Goal: Register for event/course

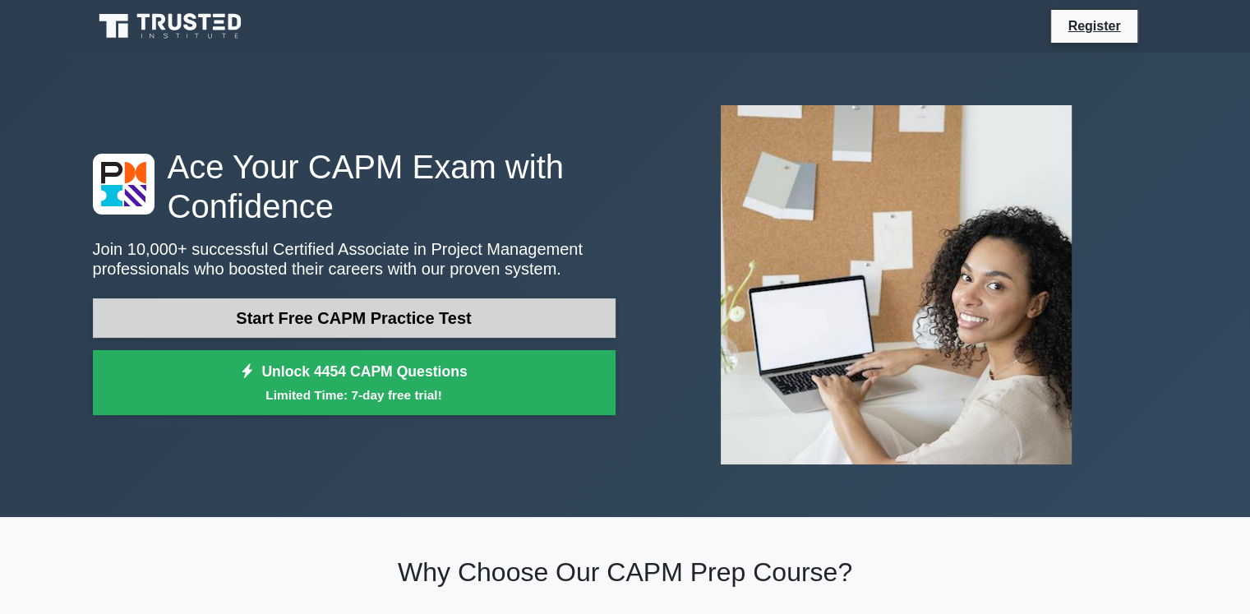
click at [462, 336] on link "Start Free CAPM Practice Test" at bounding box center [354, 317] width 523 height 39
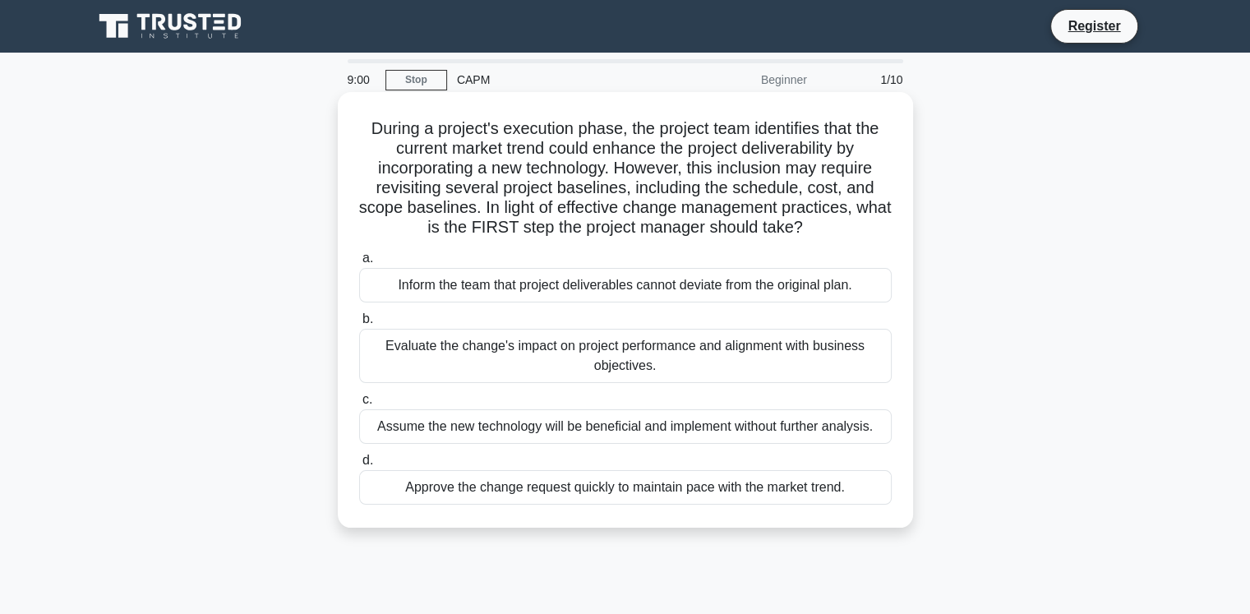
click at [592, 487] on div "Approve the change request quickly to maintain pace with the market trend." at bounding box center [625, 487] width 533 height 35
click at [359, 466] on input "d. Approve the change request quickly to maintain pace with the market trend." at bounding box center [359, 460] width 0 height 11
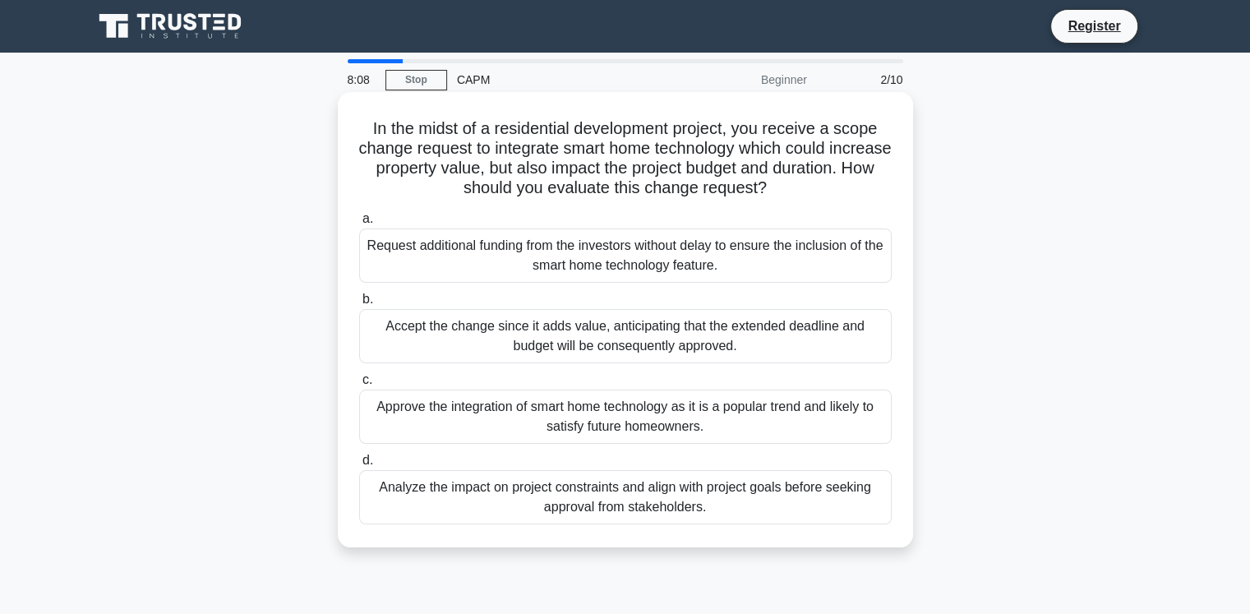
click at [708, 501] on div "Analyze the impact on project constraints and align with project goals before s…" at bounding box center [625, 497] width 533 height 54
click at [359, 466] on input "d. Analyze the impact on project constraints and align with project goals befor…" at bounding box center [359, 460] width 0 height 11
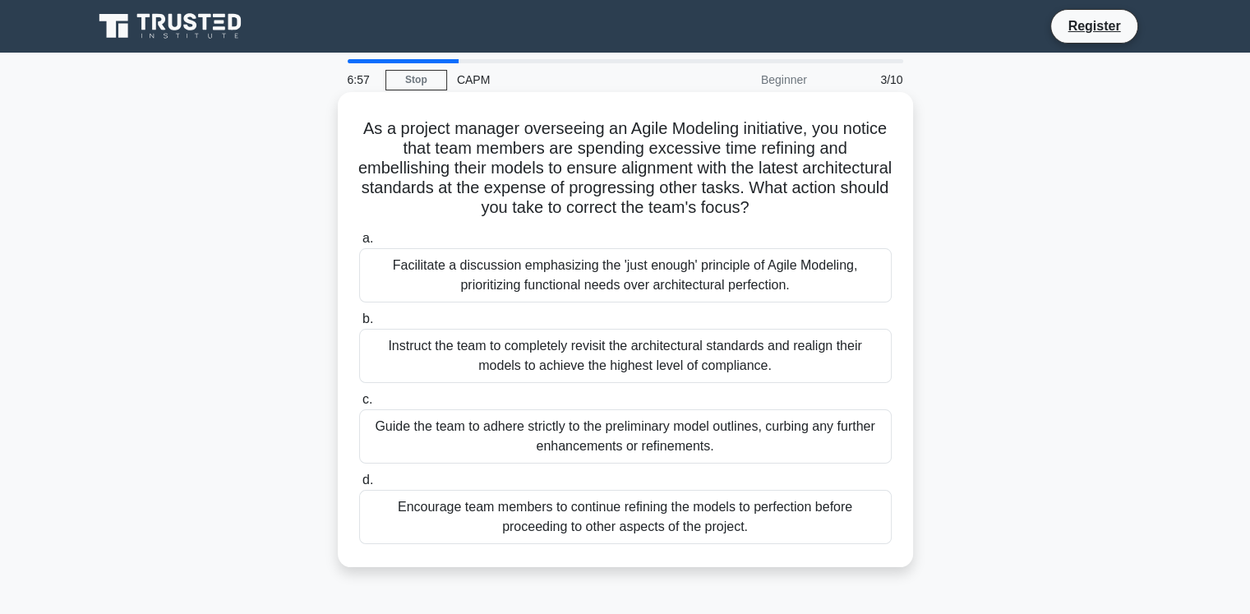
click at [700, 455] on div "Guide the team to adhere strictly to the preliminary model outlines, curbing an…" at bounding box center [625, 436] width 533 height 54
click at [359, 405] on input "c. Guide the team to adhere strictly to the preliminary model outlines, curbing…" at bounding box center [359, 400] width 0 height 11
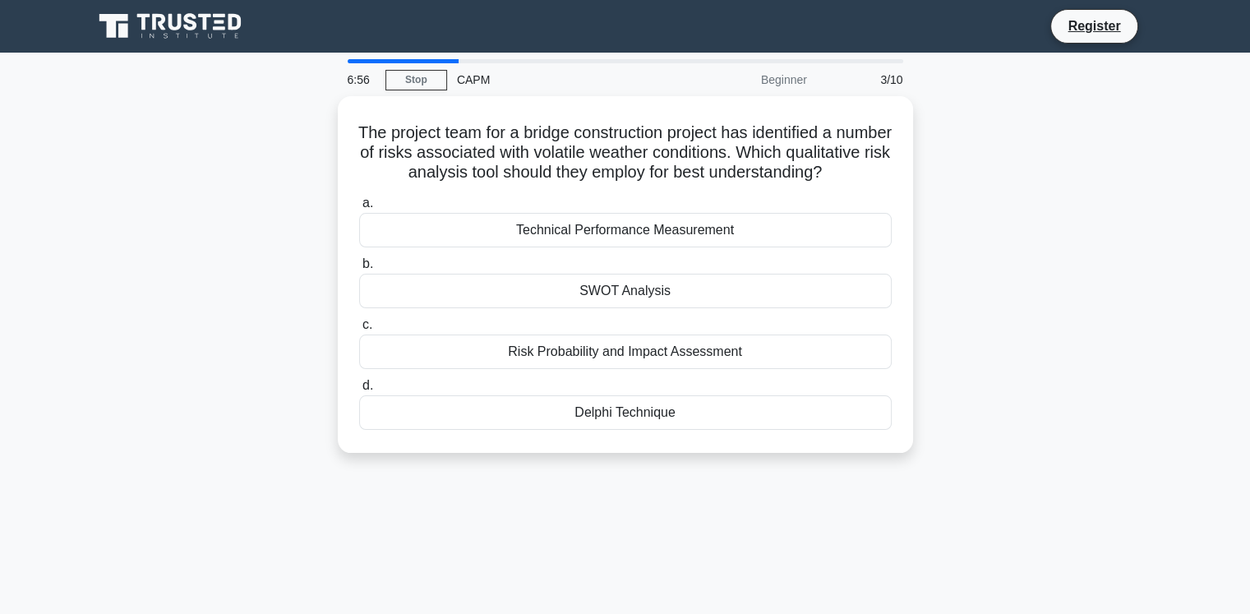
click at [700, 446] on div "The project team for a bridge construction project has identified a number of r…" at bounding box center [625, 275] width 562 height 344
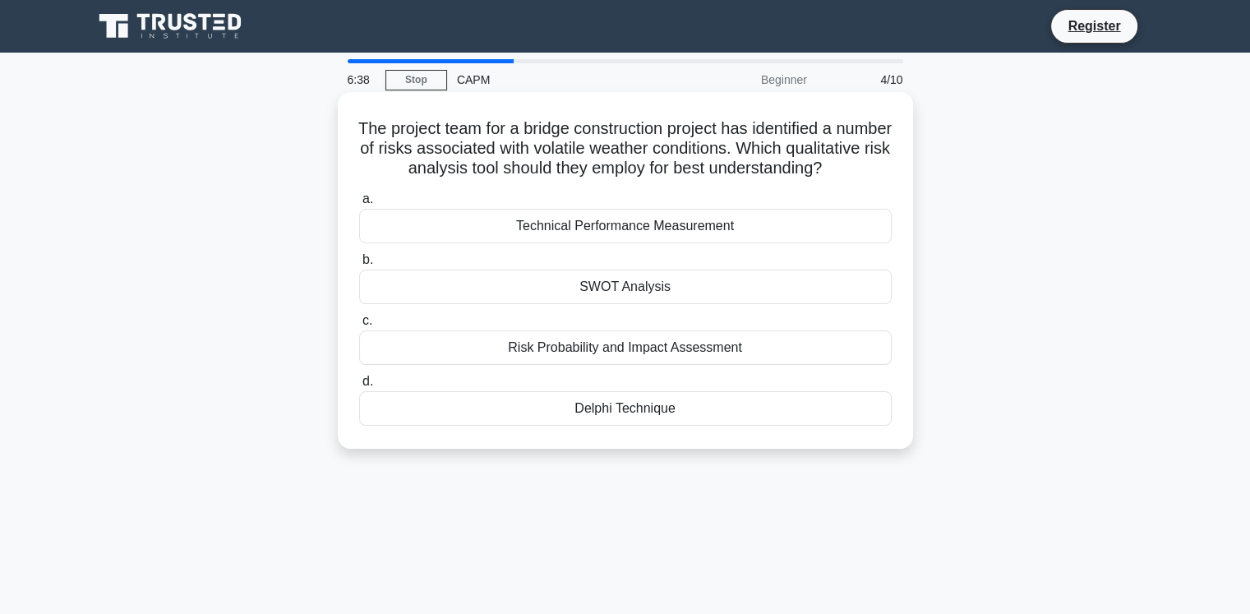
click at [699, 365] on div "Risk Probability and Impact Assessment" at bounding box center [625, 347] width 533 height 35
click at [359, 326] on input "c. Risk Probability and Impact Assessment" at bounding box center [359, 321] width 0 height 11
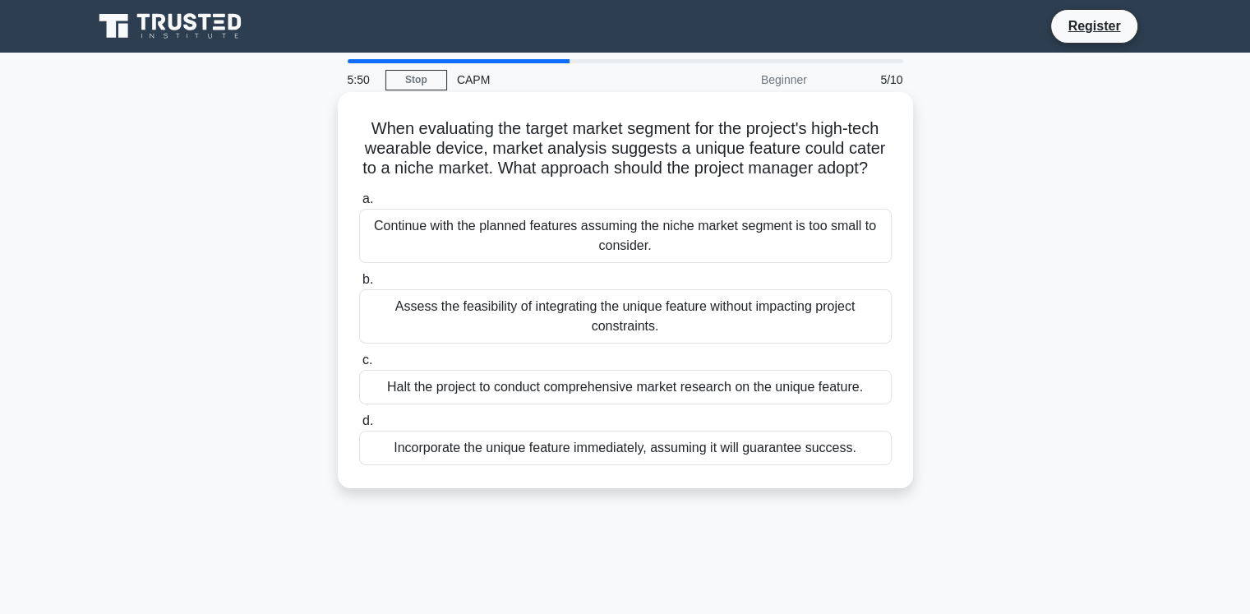
click at [689, 342] on div "Assess the feasibility of integrating the unique feature without impacting proj…" at bounding box center [625, 316] width 533 height 54
click at [359, 285] on input "b. Assess the feasibility of integrating the unique feature without impacting p…" at bounding box center [359, 280] width 0 height 11
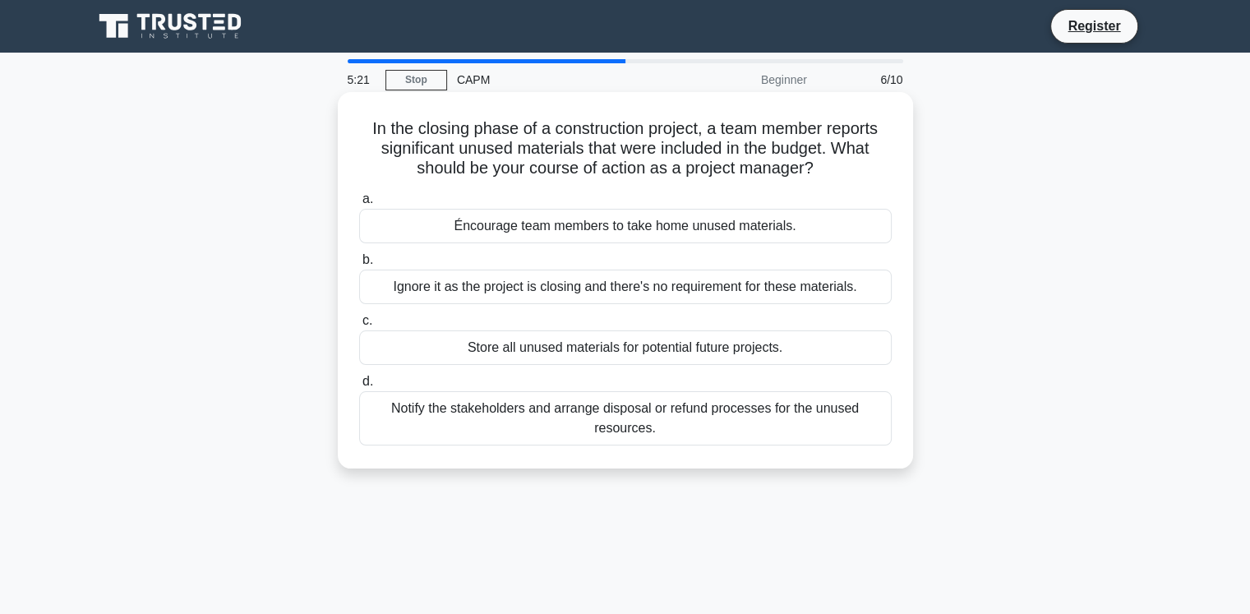
click at [686, 346] on div "Store all unused materials for potential future projects." at bounding box center [625, 347] width 533 height 35
click at [359, 326] on input "c. Store all unused materials for potential future projects." at bounding box center [359, 321] width 0 height 11
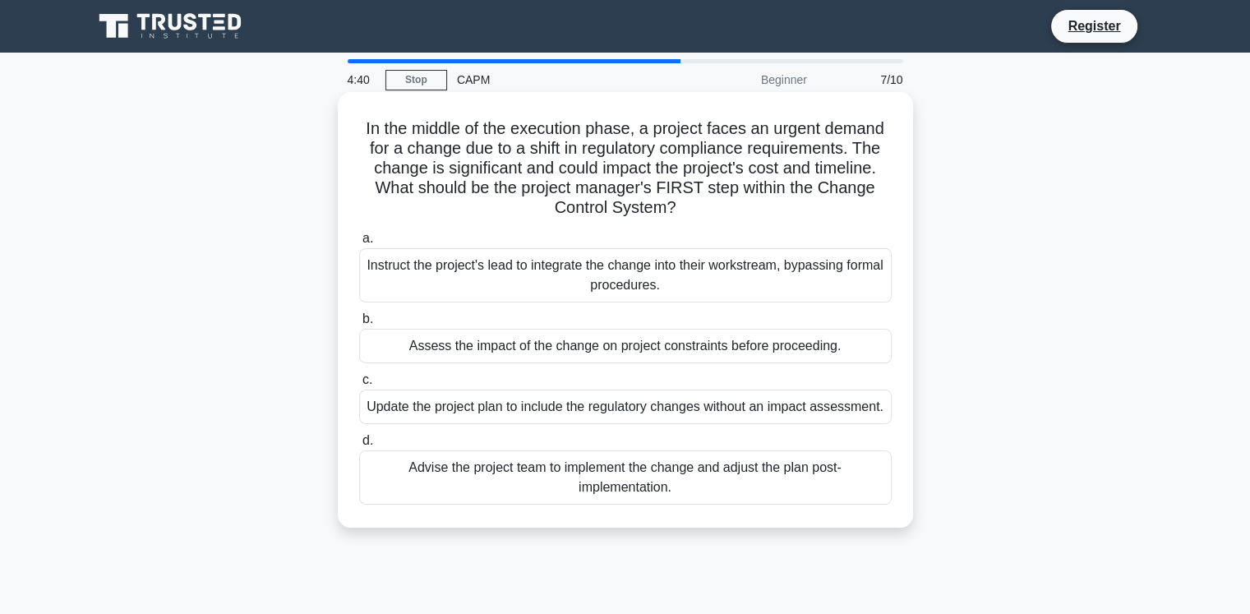
click at [674, 415] on div "Update the project plan to include the regulatory changes without an impact ass…" at bounding box center [625, 407] width 533 height 35
click at [359, 386] on input "c. Update the project plan to include the regulatory changes without an impact …" at bounding box center [359, 380] width 0 height 11
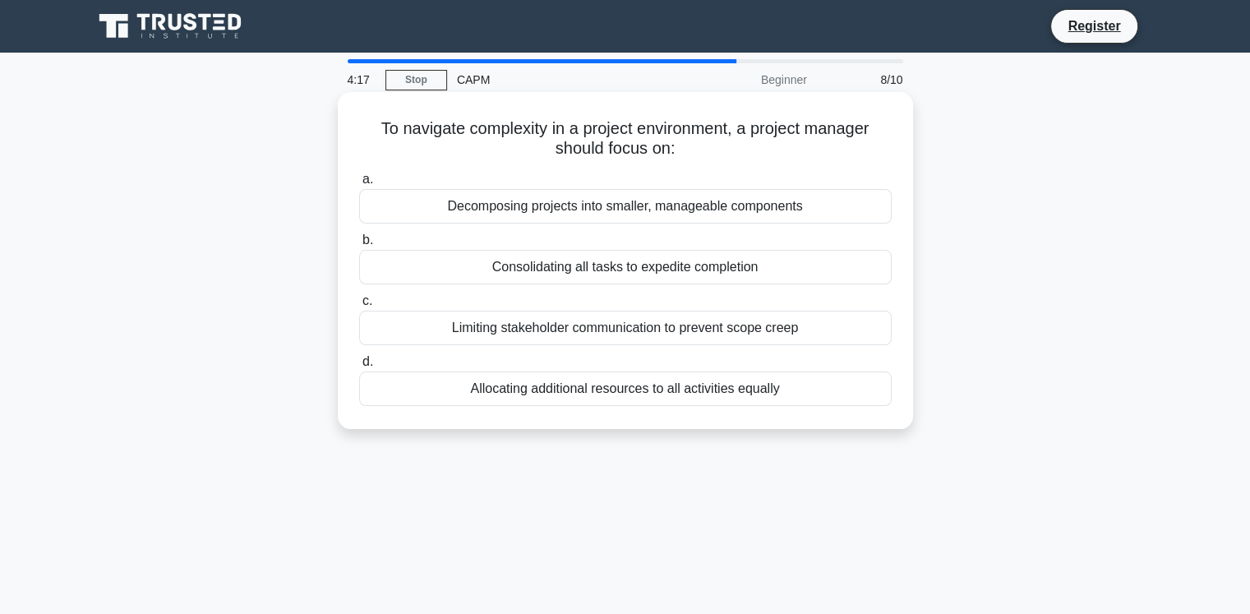
click at [667, 399] on div "Allocating additional resources to all activities equally" at bounding box center [625, 389] width 533 height 35
click at [359, 367] on input "d. Allocating additional resources to all activities equally" at bounding box center [359, 362] width 0 height 11
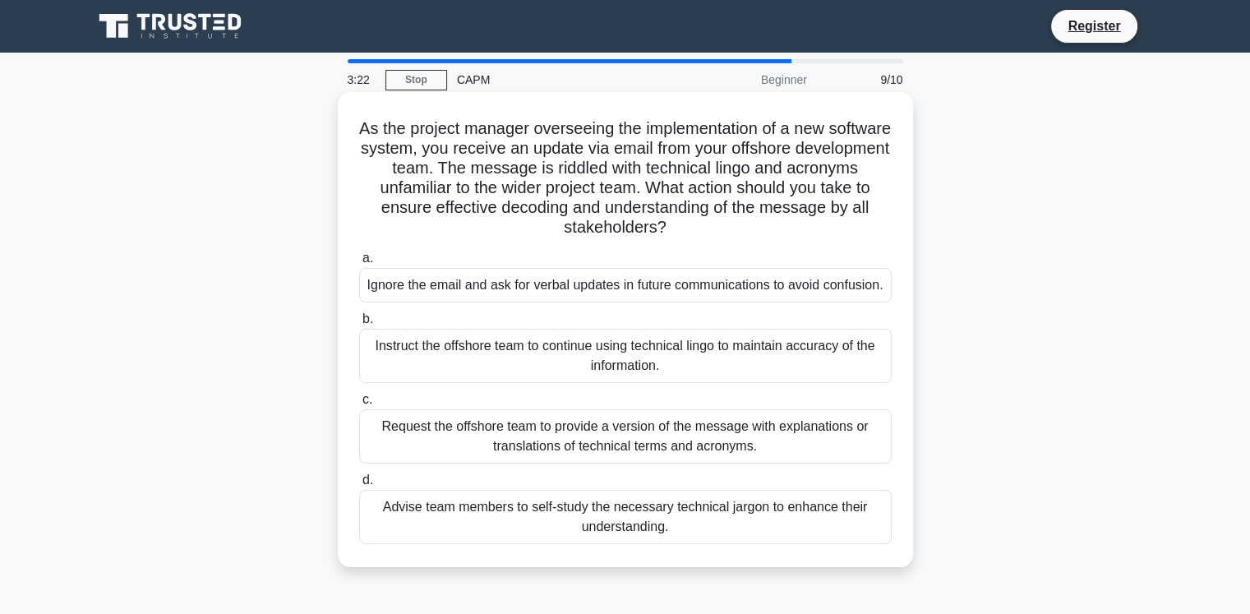
click at [682, 464] on div "Request the offshore team to provide a version of the message with explanations…" at bounding box center [625, 436] width 533 height 54
click at [359, 405] on input "c. Request the offshore team to provide a version of the message with explanati…" at bounding box center [359, 400] width 0 height 11
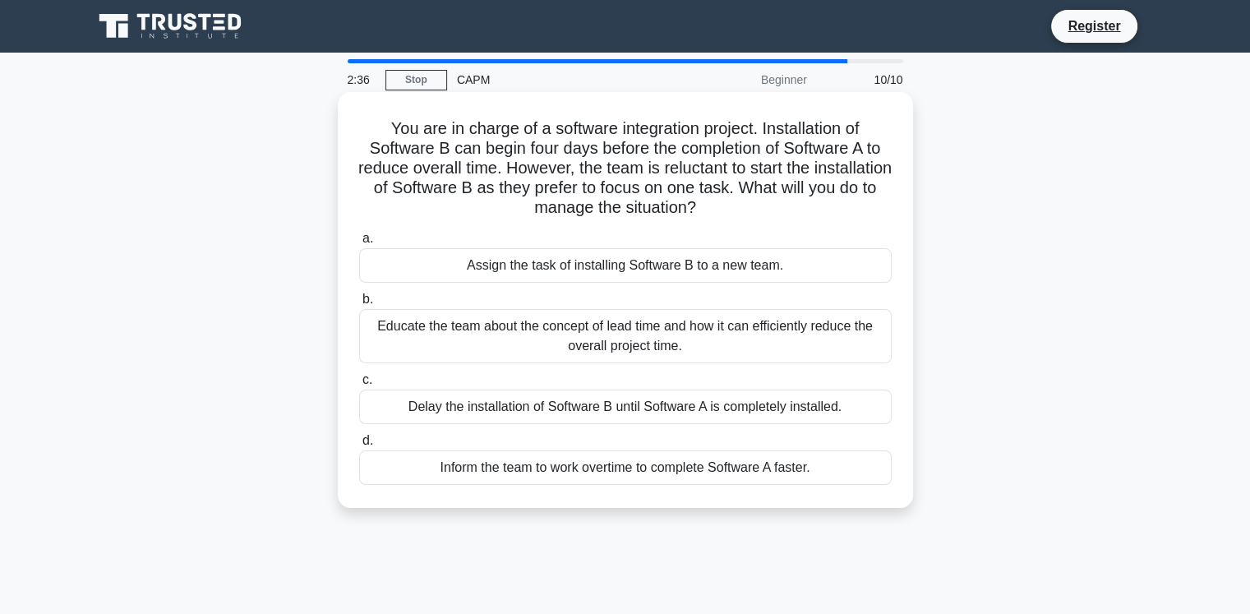
click at [566, 461] on div "Inform the team to work overtime to complete Software A faster." at bounding box center [625, 467] width 533 height 35
click at [359, 446] on input "d. Inform the team to work overtime to complete Software A faster." at bounding box center [359, 441] width 0 height 11
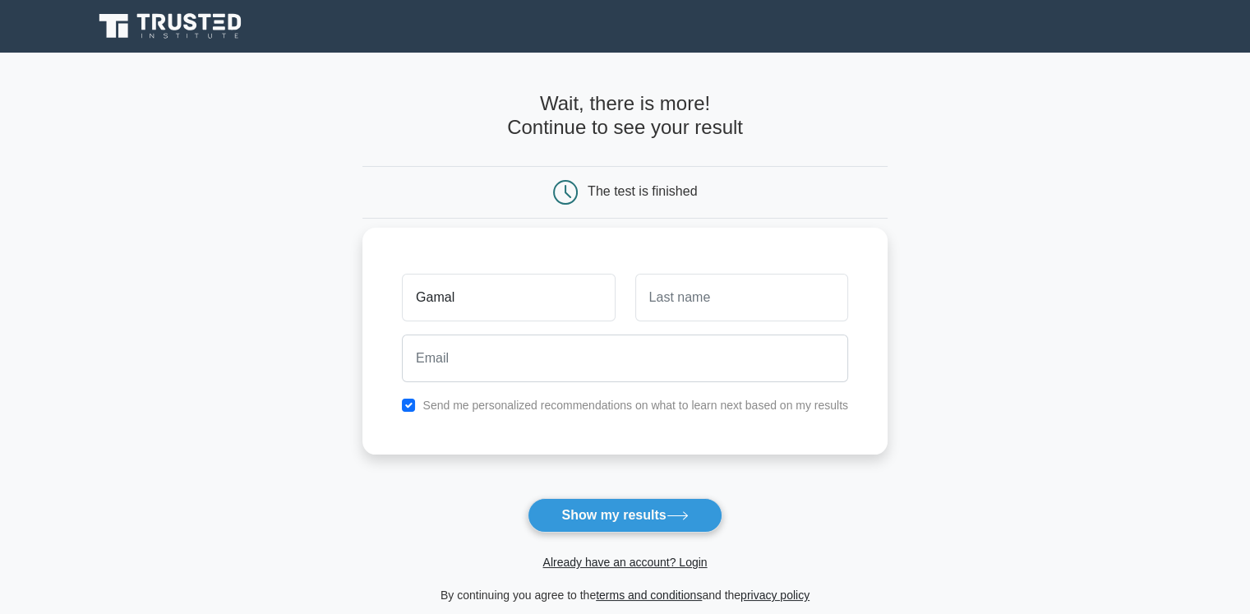
type input "Gamal"
click at [727, 299] on input "text" at bounding box center [741, 298] width 213 height 48
type input "U"
type input "[PERSON_NAME]"
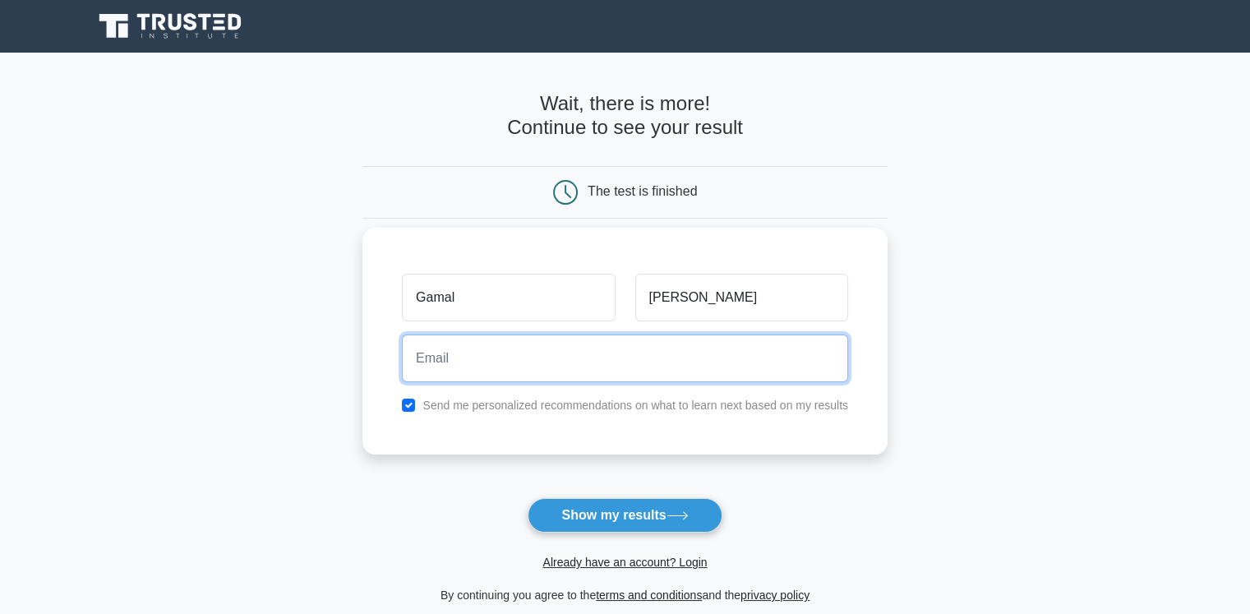
click at [630, 354] on input "email" at bounding box center [625, 359] width 446 height 48
type input "[DOMAIN_NAME][EMAIL_ADDRESS][DOMAIN_NAME]"
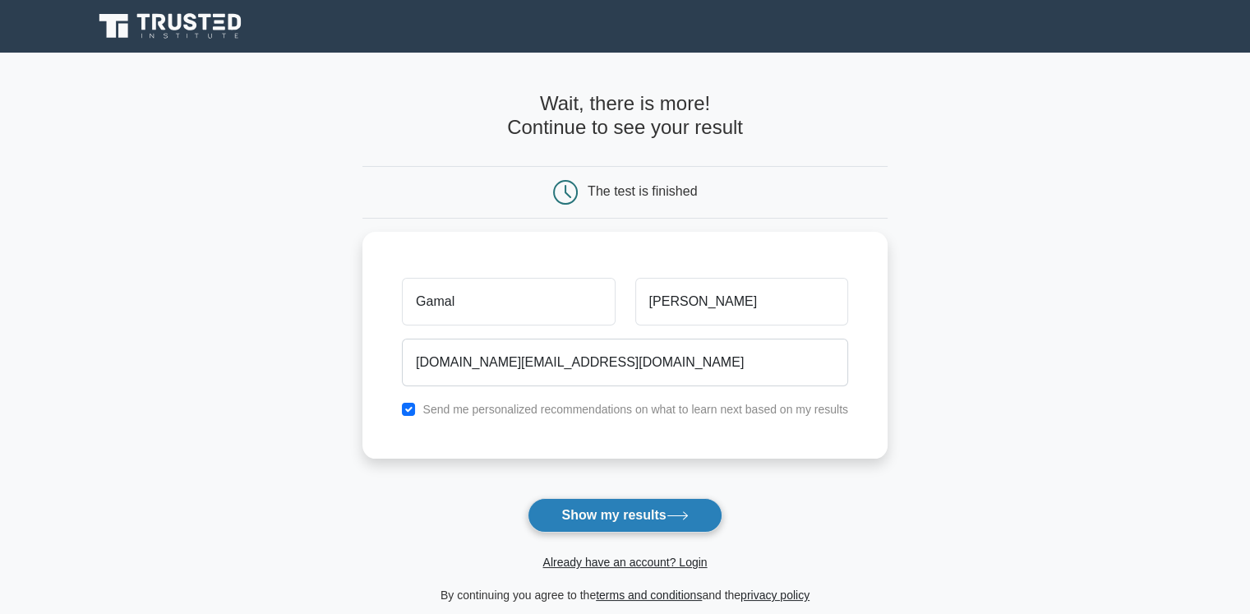
click at [607, 516] on button "Show my results" at bounding box center [625, 515] width 194 height 35
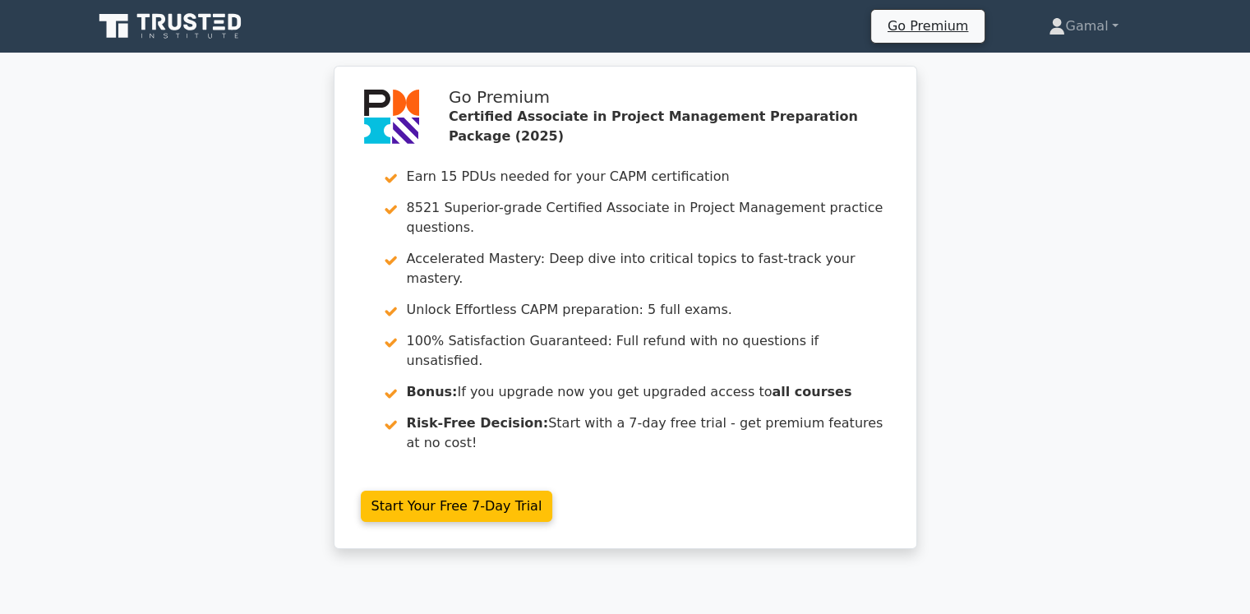
click at [1198, 312] on div "Go Premium Certified Associate in Project Management Preparation Package (2025)…" at bounding box center [625, 317] width 1250 height 503
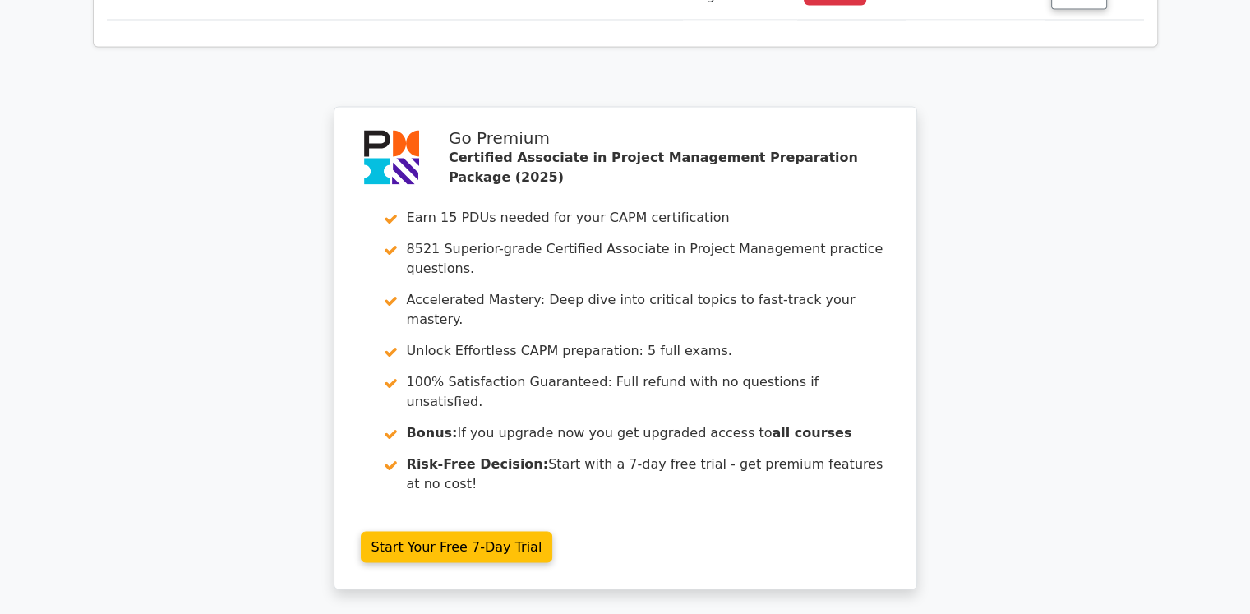
scroll to position [3057, 0]
